Goal: Task Accomplishment & Management: Manage account settings

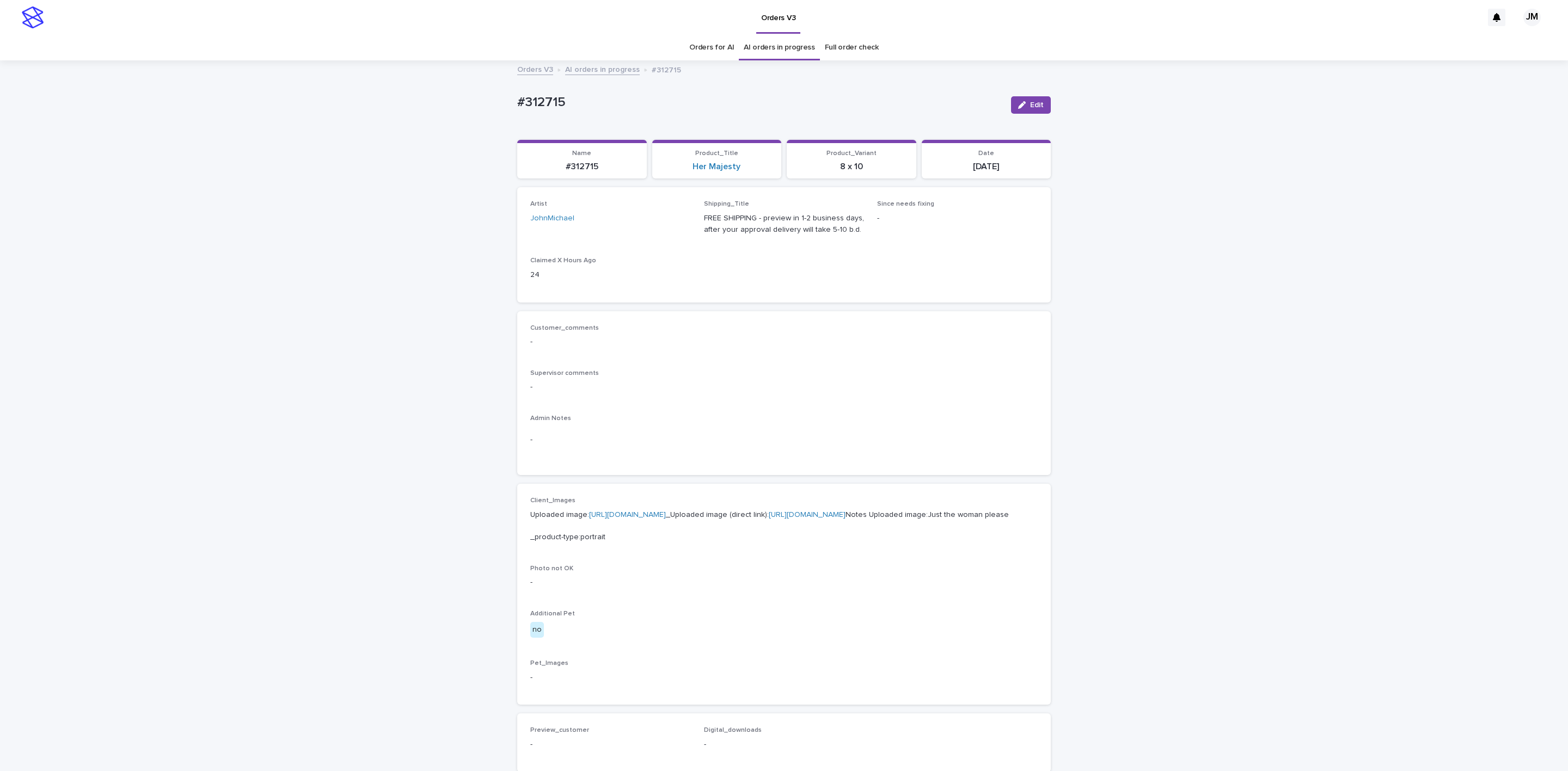
drag, startPoint x: 1026, startPoint y: 102, endPoint x: 726, endPoint y: 369, distance: 401.6
click at [1030, 102] on span "Edit" at bounding box center [1037, 105] width 13 height 8
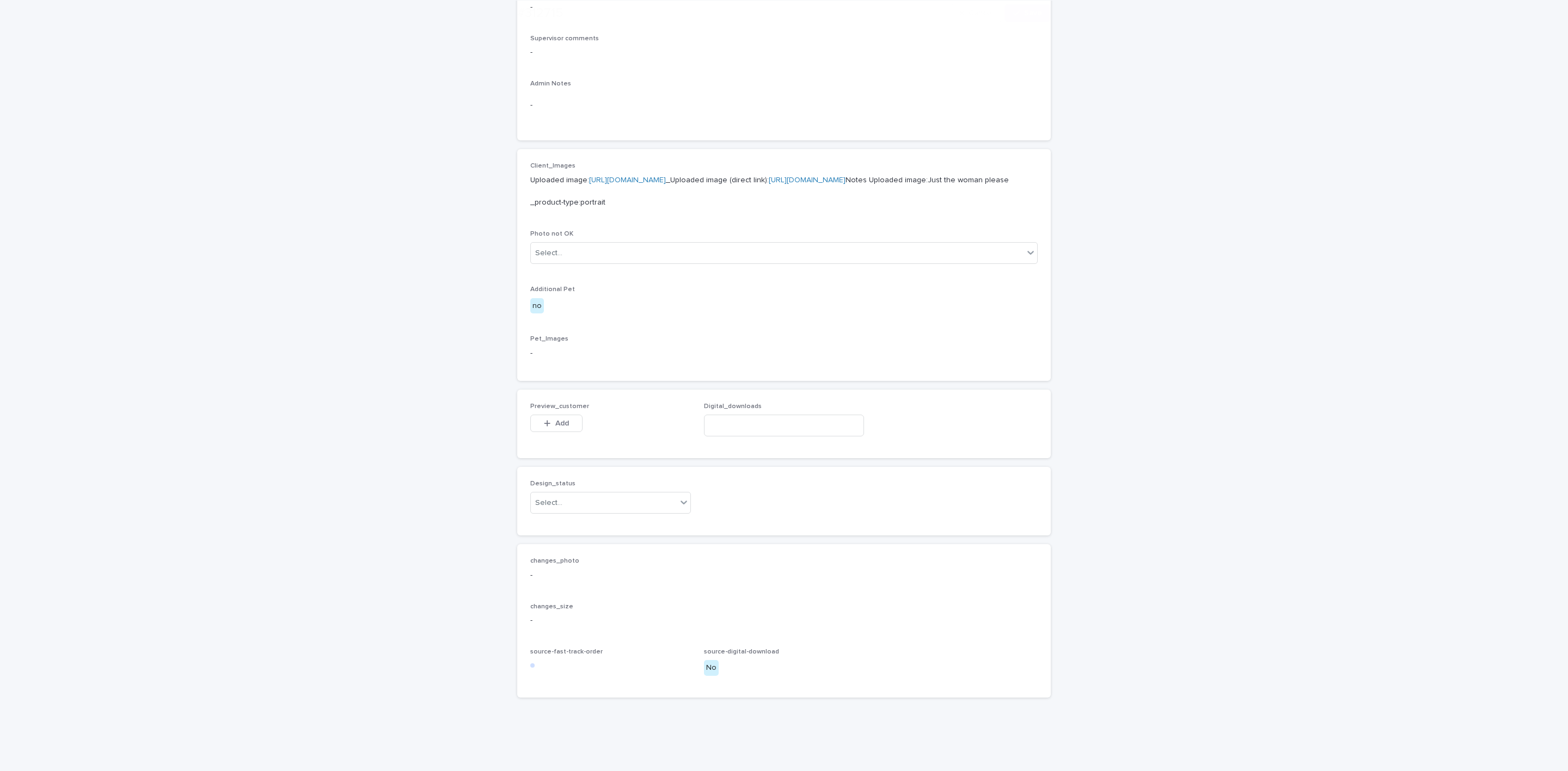
scroll to position [412, 0]
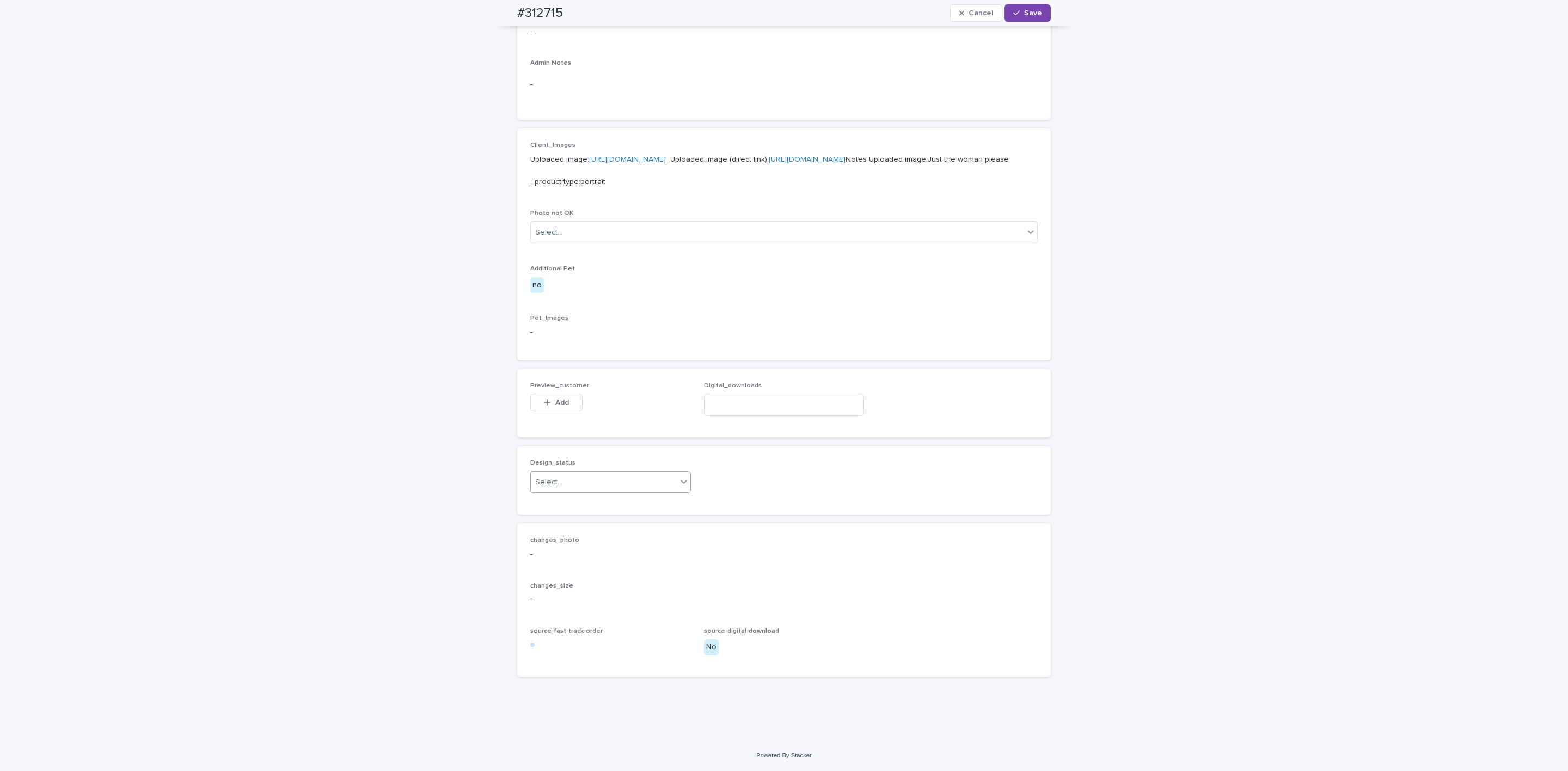
click at [562, 483] on div "Select..." at bounding box center [604, 483] width 146 height 18
click at [555, 505] on div "Uploaded" at bounding box center [604, 504] width 159 height 19
click at [544, 405] on icon "button" at bounding box center [547, 403] width 7 height 8
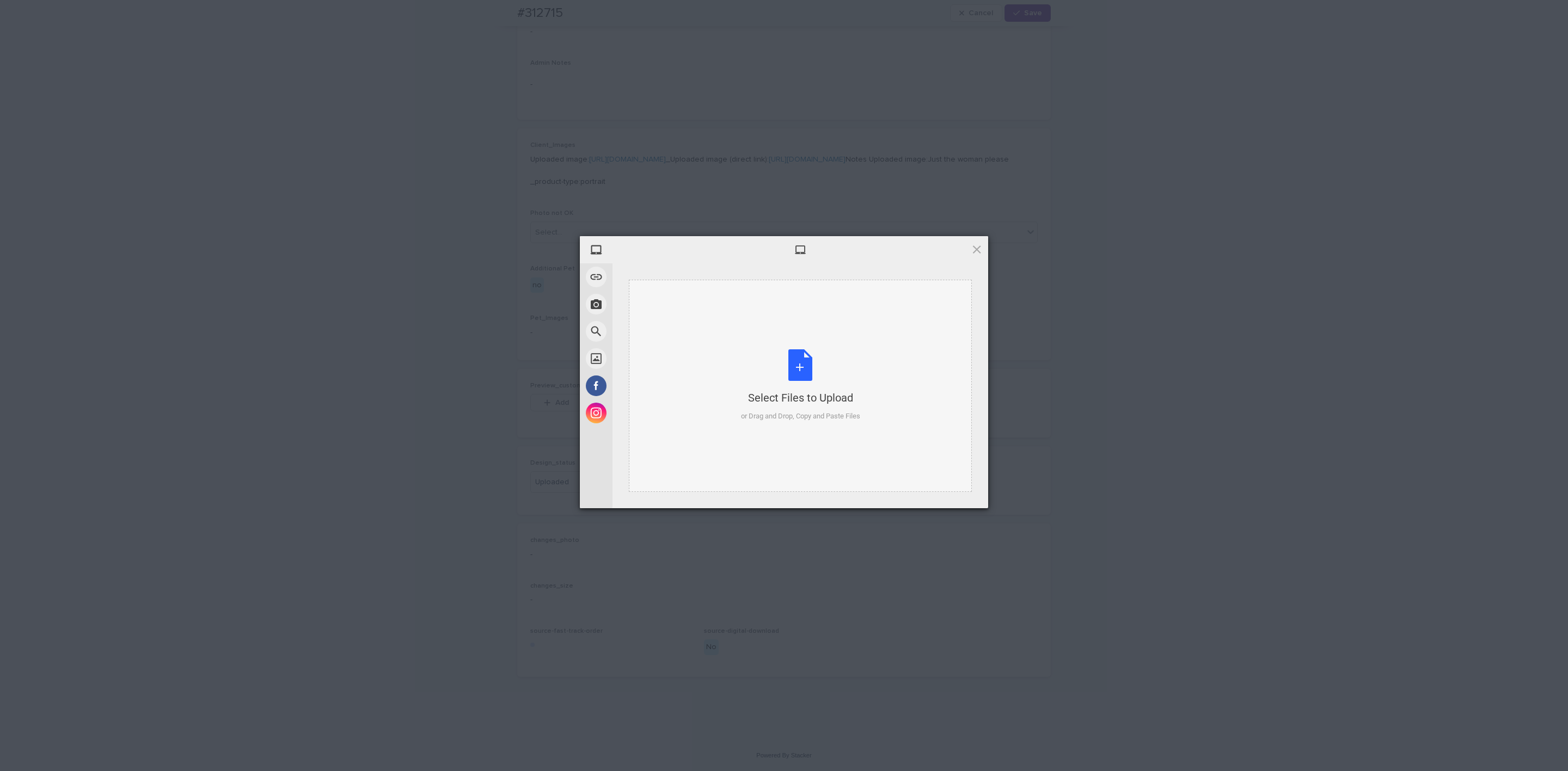
click at [880, 379] on div "Select Files to Upload or Drag and Drop, Copy and Paste Files" at bounding box center [800, 386] width 343 height 212
click at [945, 492] on span "Upload 1" at bounding box center [955, 494] width 21 height 8
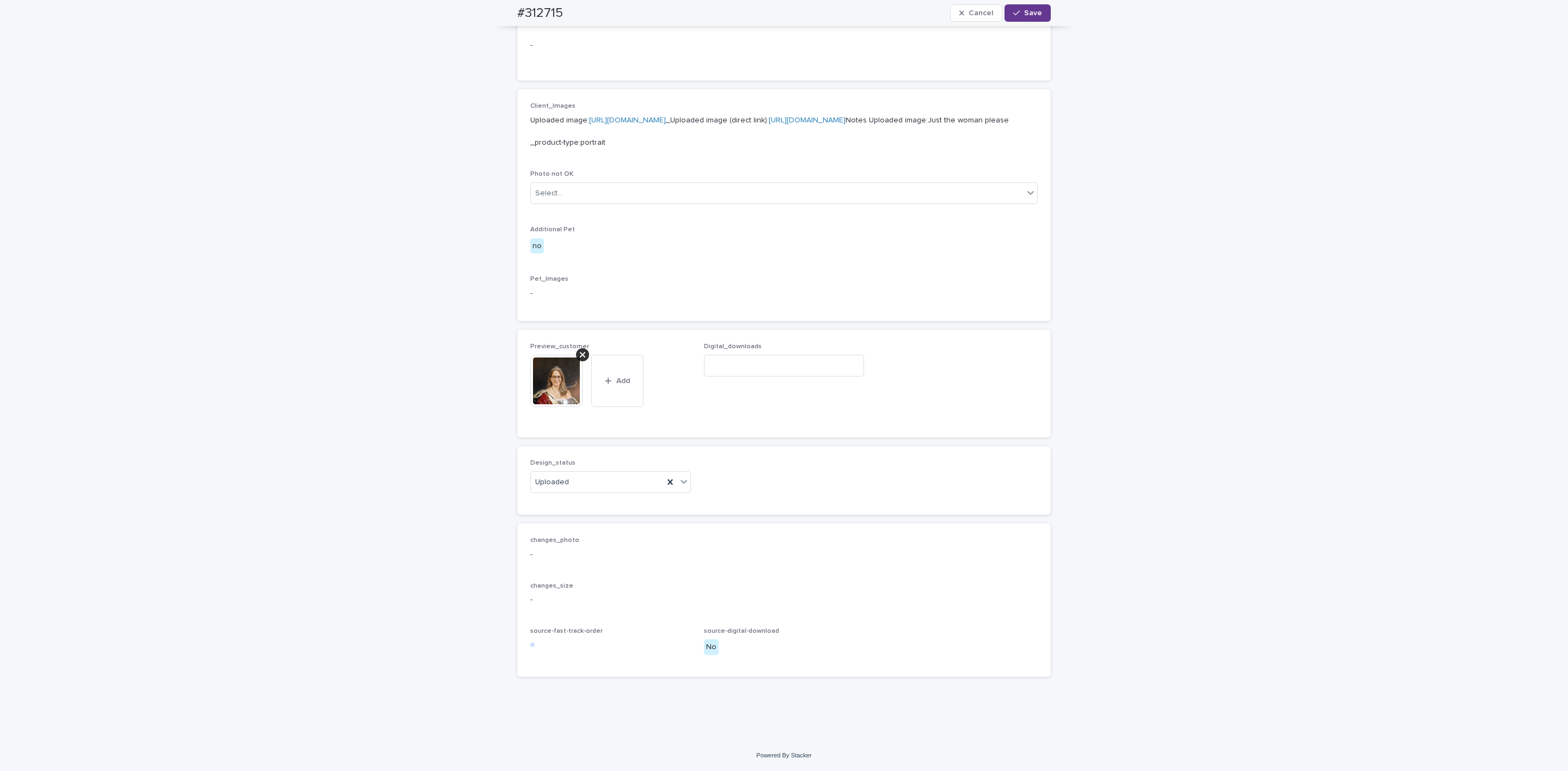
click at [1018, 13] on div "button" at bounding box center [1019, 13] width 11 height 8
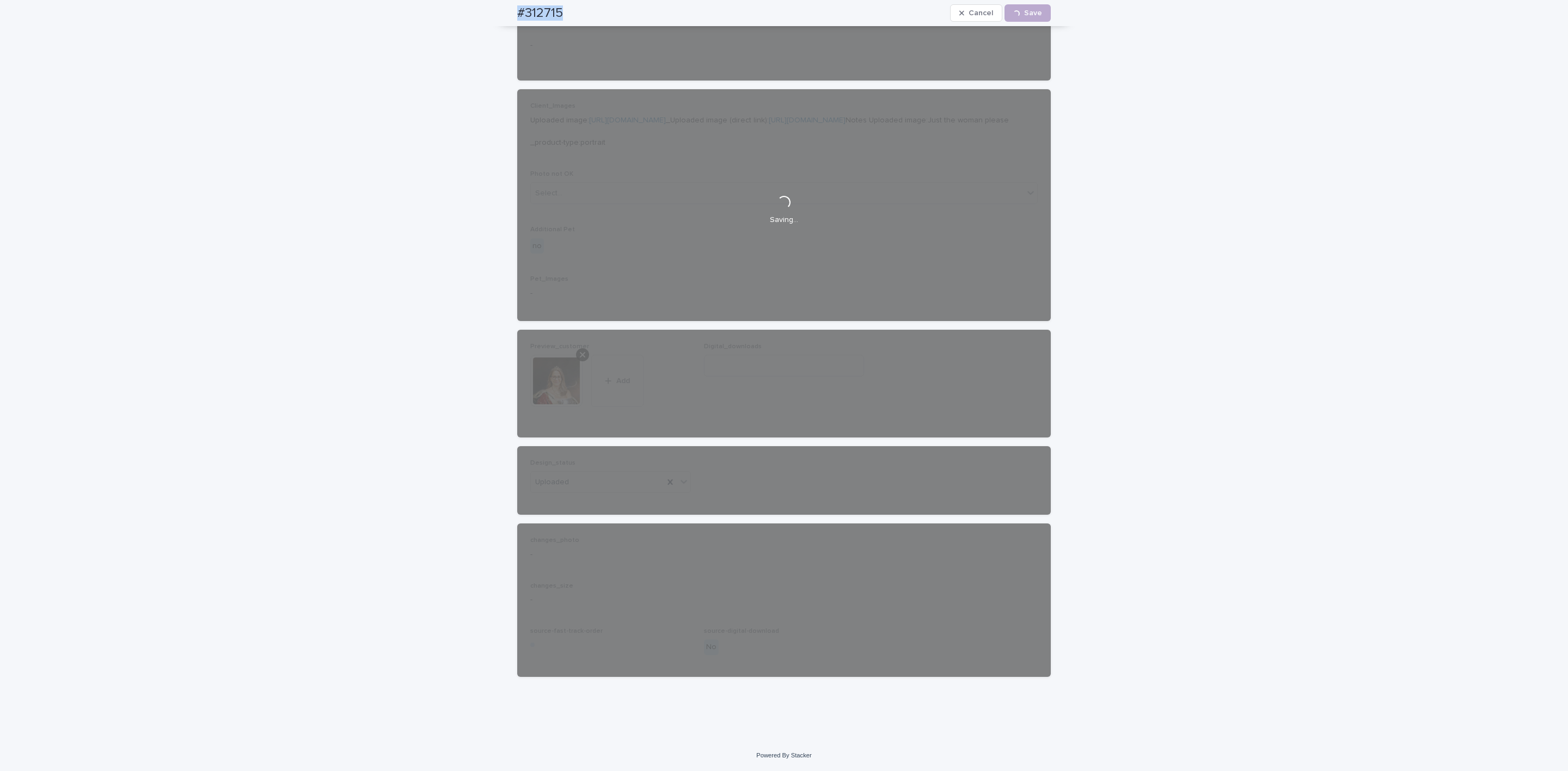
drag, startPoint x: 492, startPoint y: 18, endPoint x: 557, endPoint y: 26, distance: 65.5
click at [557, 26] on div "#312715 Cancel Loading... Save #312715 Cancel Save Sorry, there was an error sa…" at bounding box center [784, 176] width 534 height 1019
copy div "#312715 Cancel Loading... Save #312715 Cancel Save Sorry, there was an error sa…"
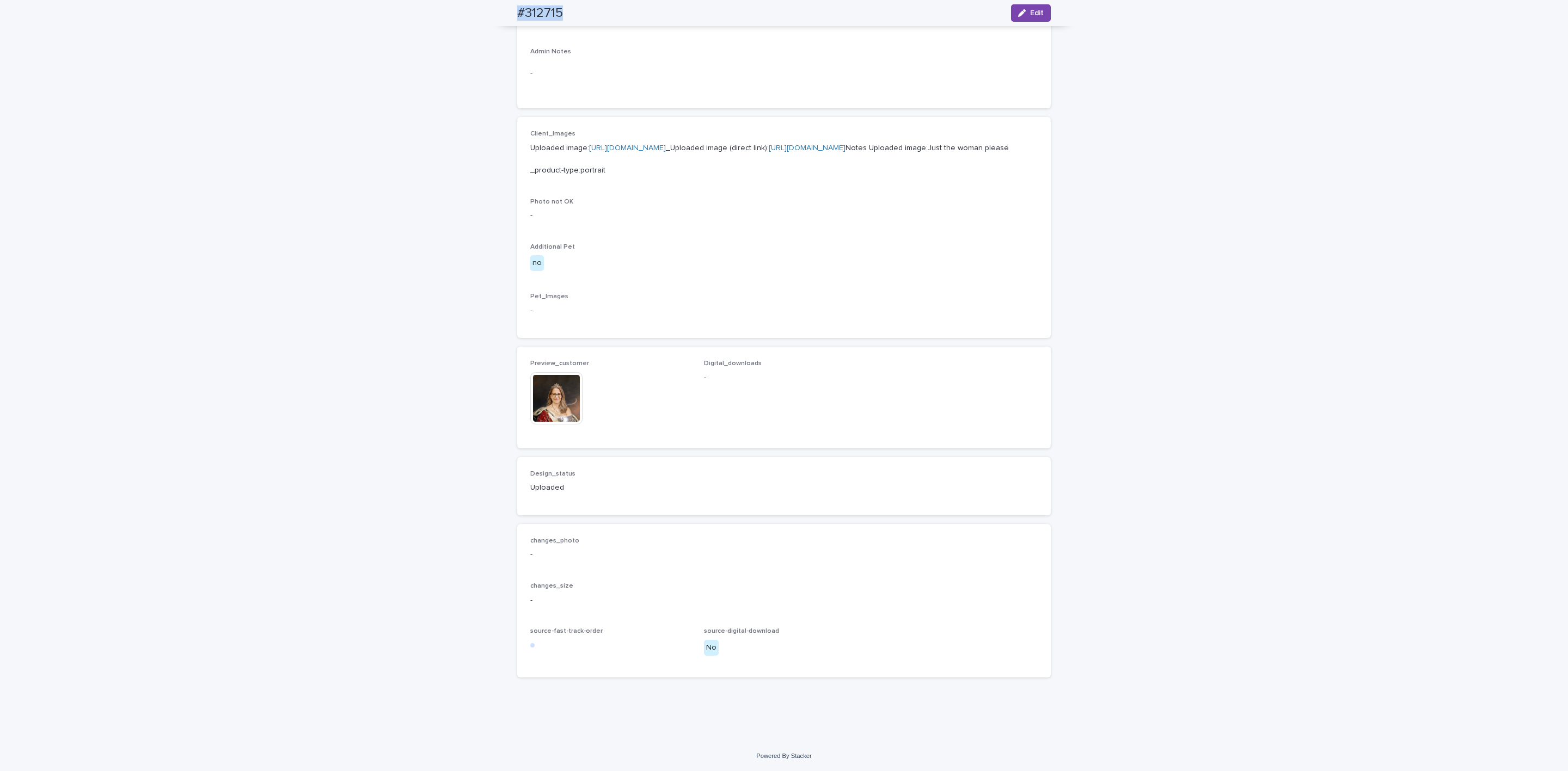
scroll to position [418, 0]
click at [536, 392] on img at bounding box center [556, 399] width 52 height 52
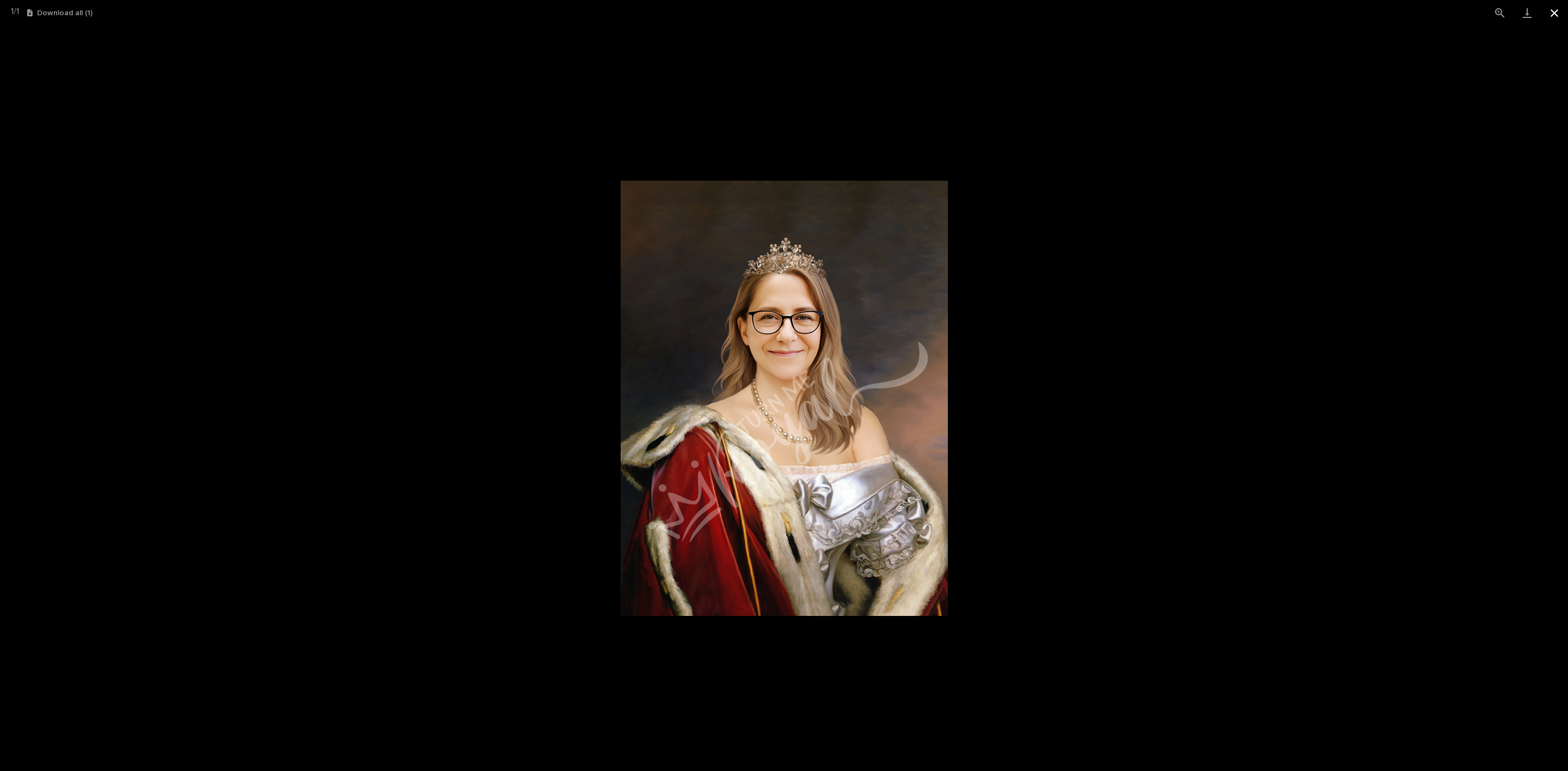
click at [1558, 15] on button "Close gallery" at bounding box center [1554, 13] width 27 height 26
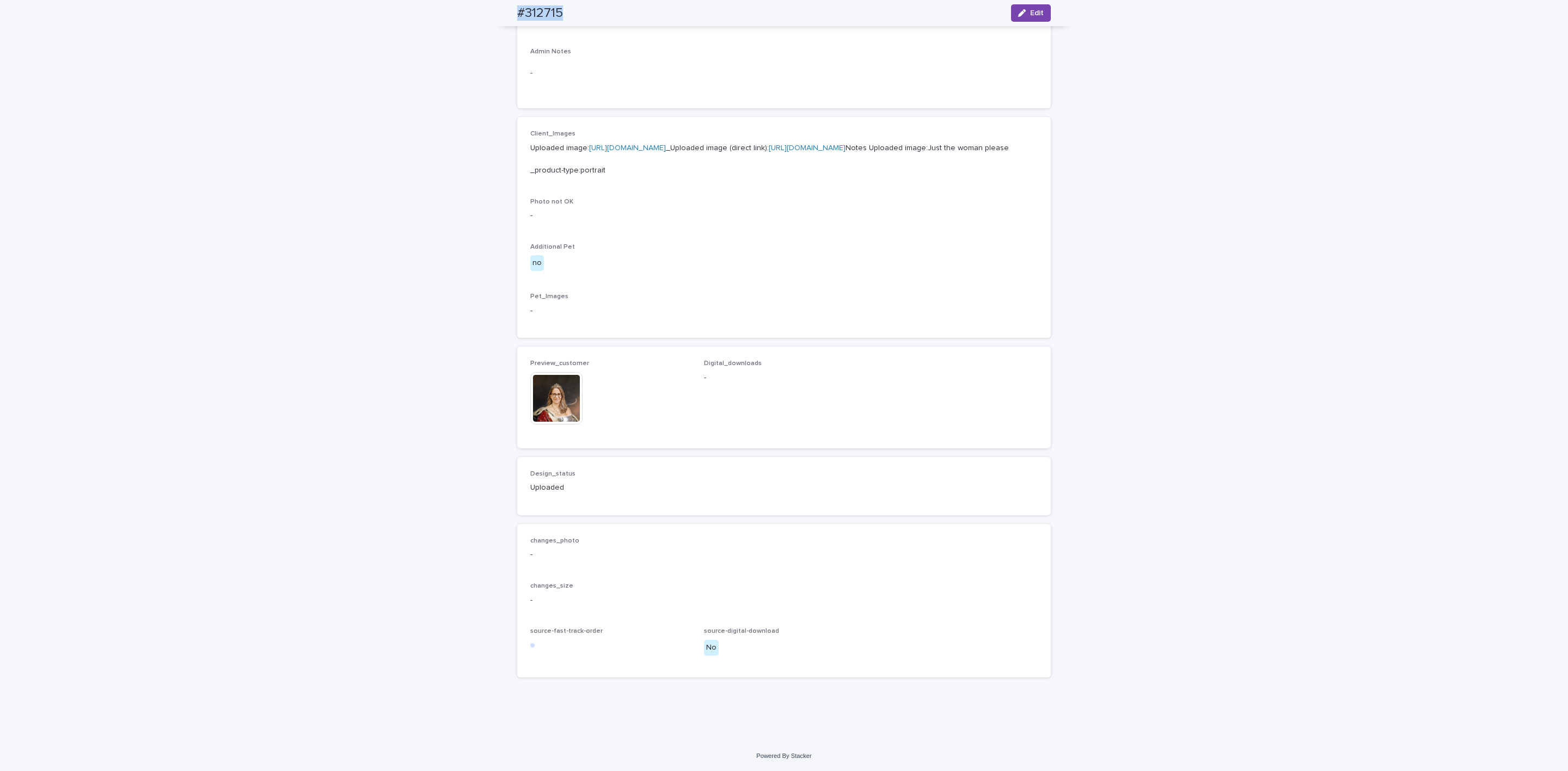
click at [769, 144] on link "[URL][DOMAIN_NAME]" at bounding box center [807, 148] width 77 height 8
click at [549, 405] on img at bounding box center [556, 399] width 52 height 52
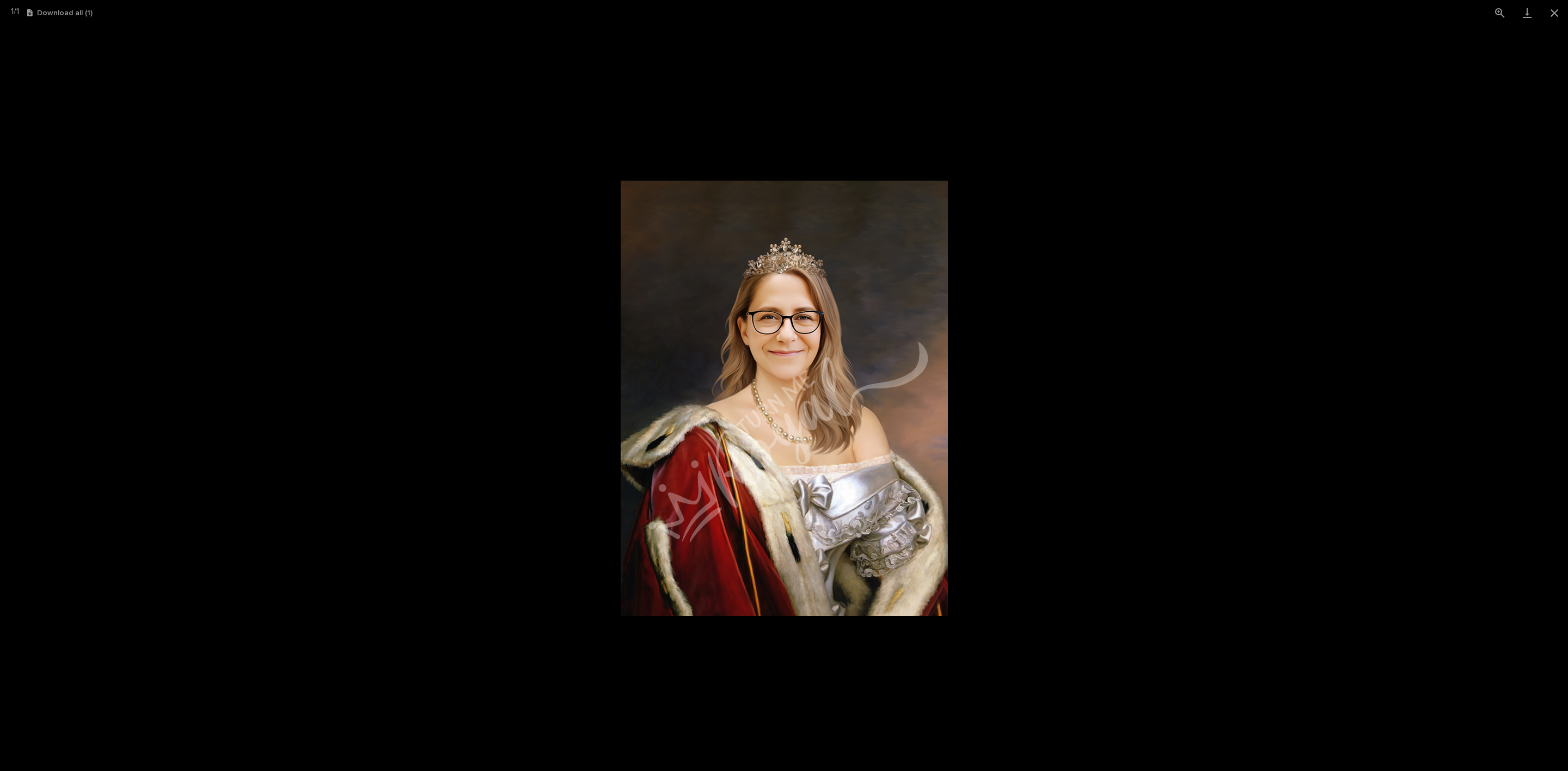
click at [361, 214] on picture at bounding box center [784, 398] width 1568 height 745
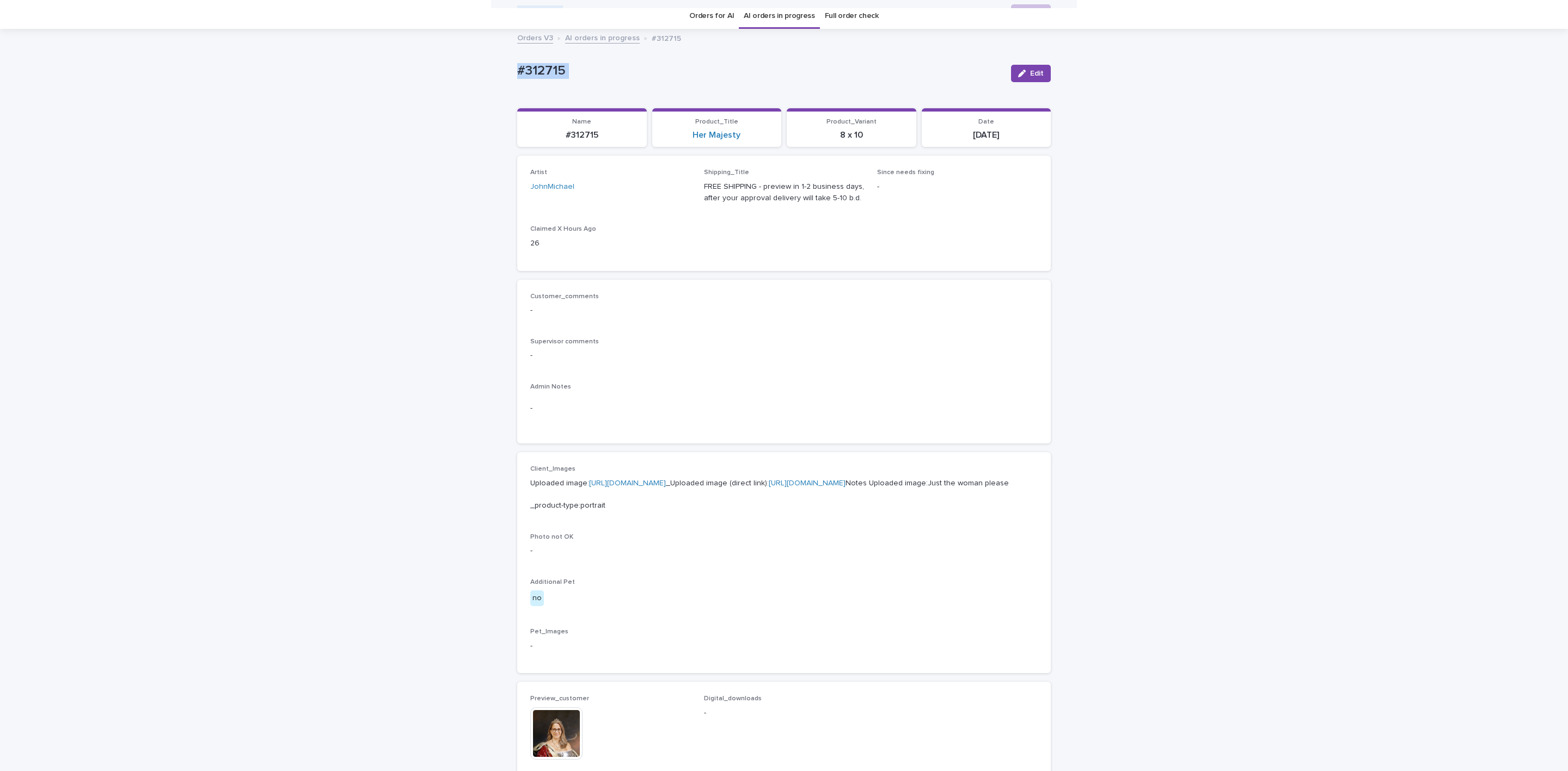
scroll to position [0, 0]
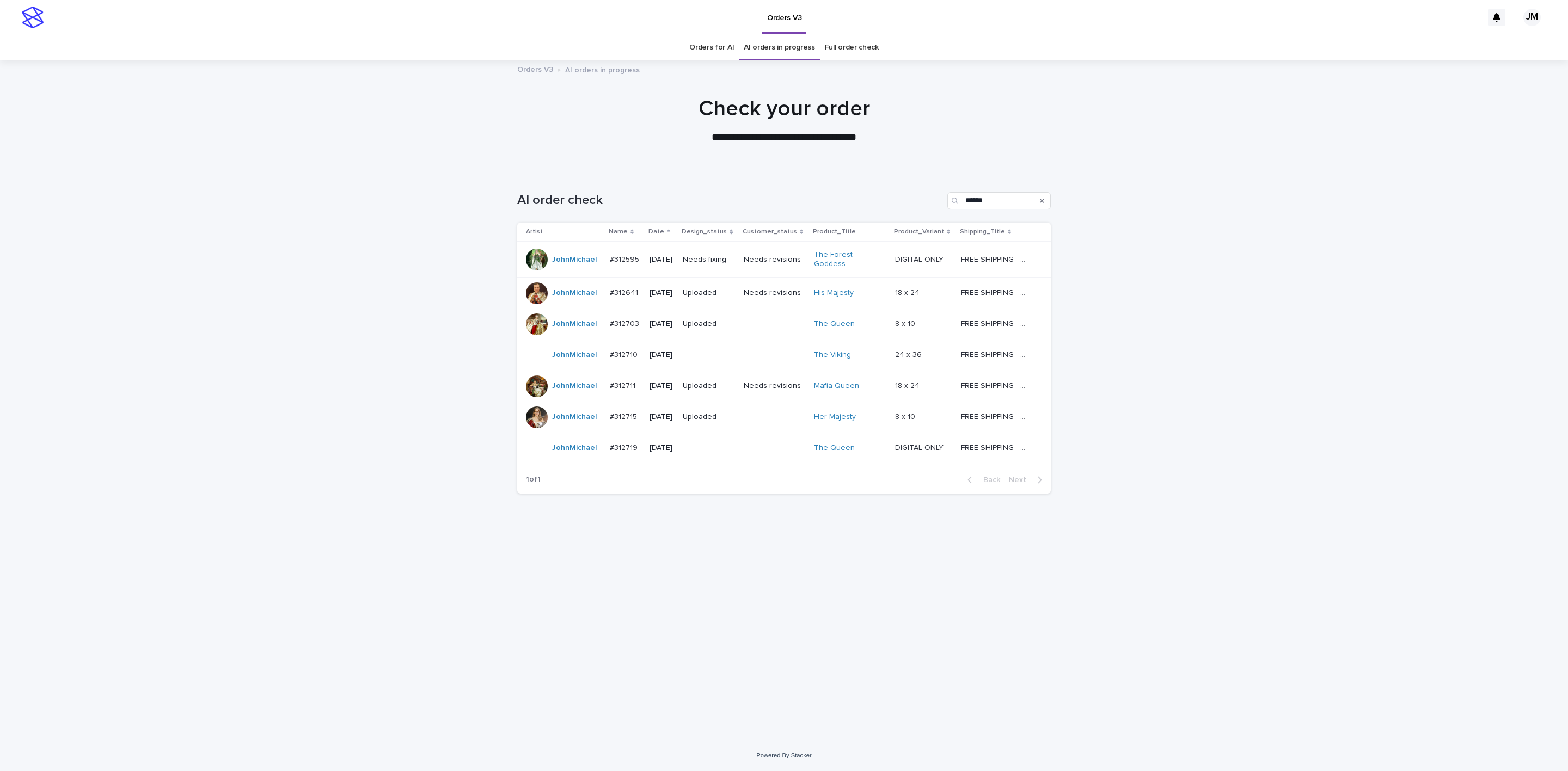
click at [734, 447] on p "-" at bounding box center [709, 448] width 52 height 9
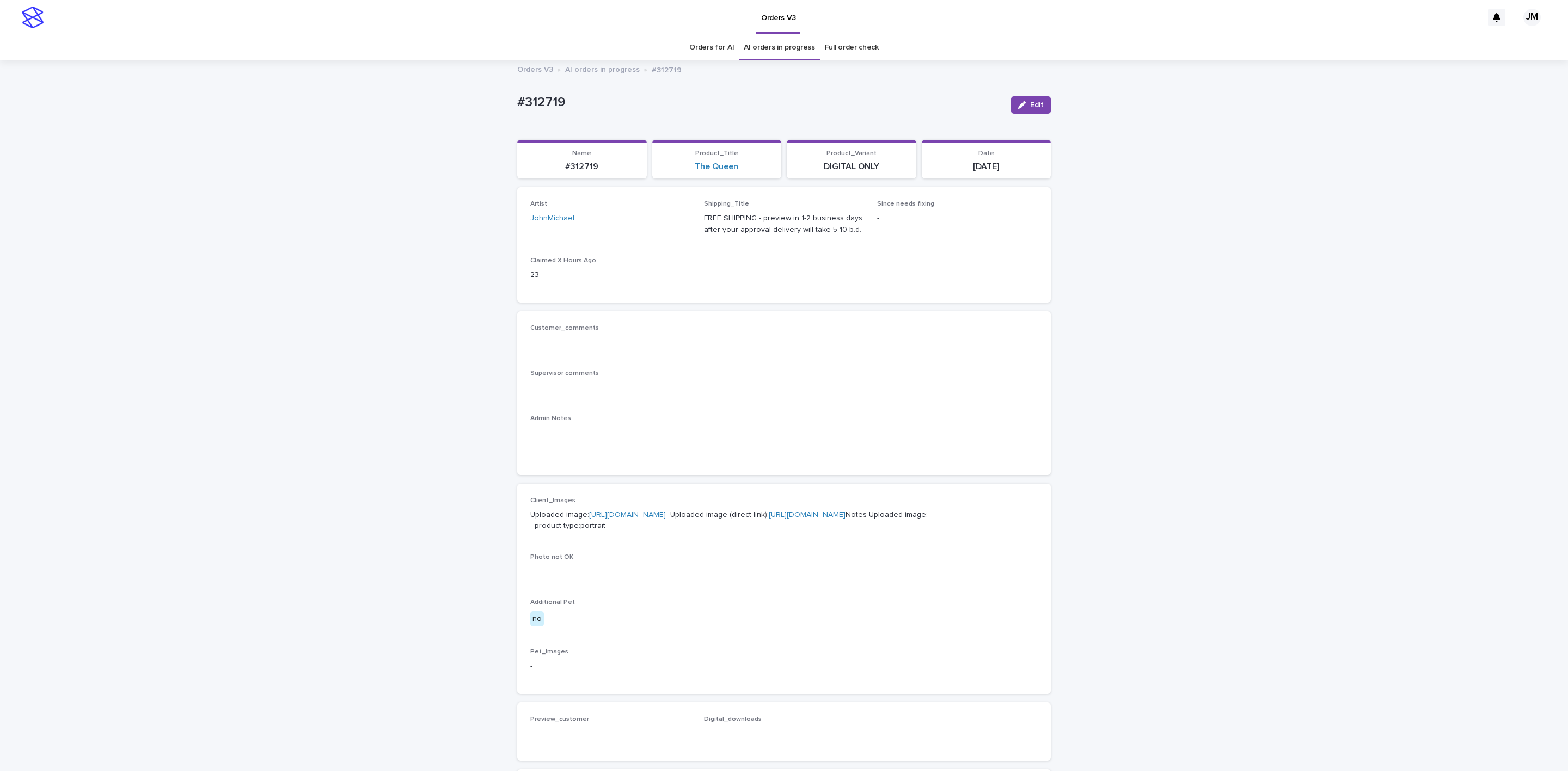
click at [769, 518] on link "[URL][DOMAIN_NAME]" at bounding box center [807, 515] width 77 height 8
